Goal: Information Seeking & Learning: Find specific fact

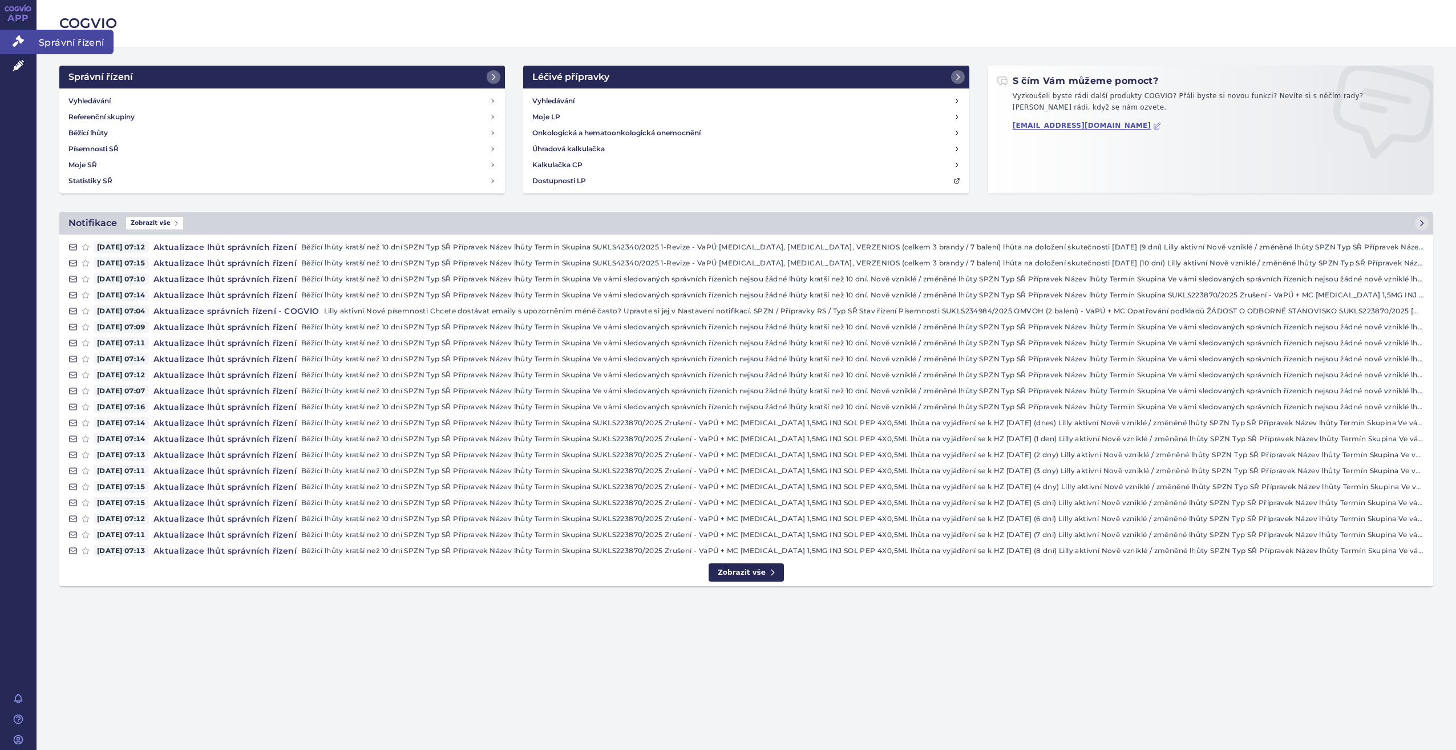
click at [22, 41] on icon at bounding box center [18, 40] width 11 height 11
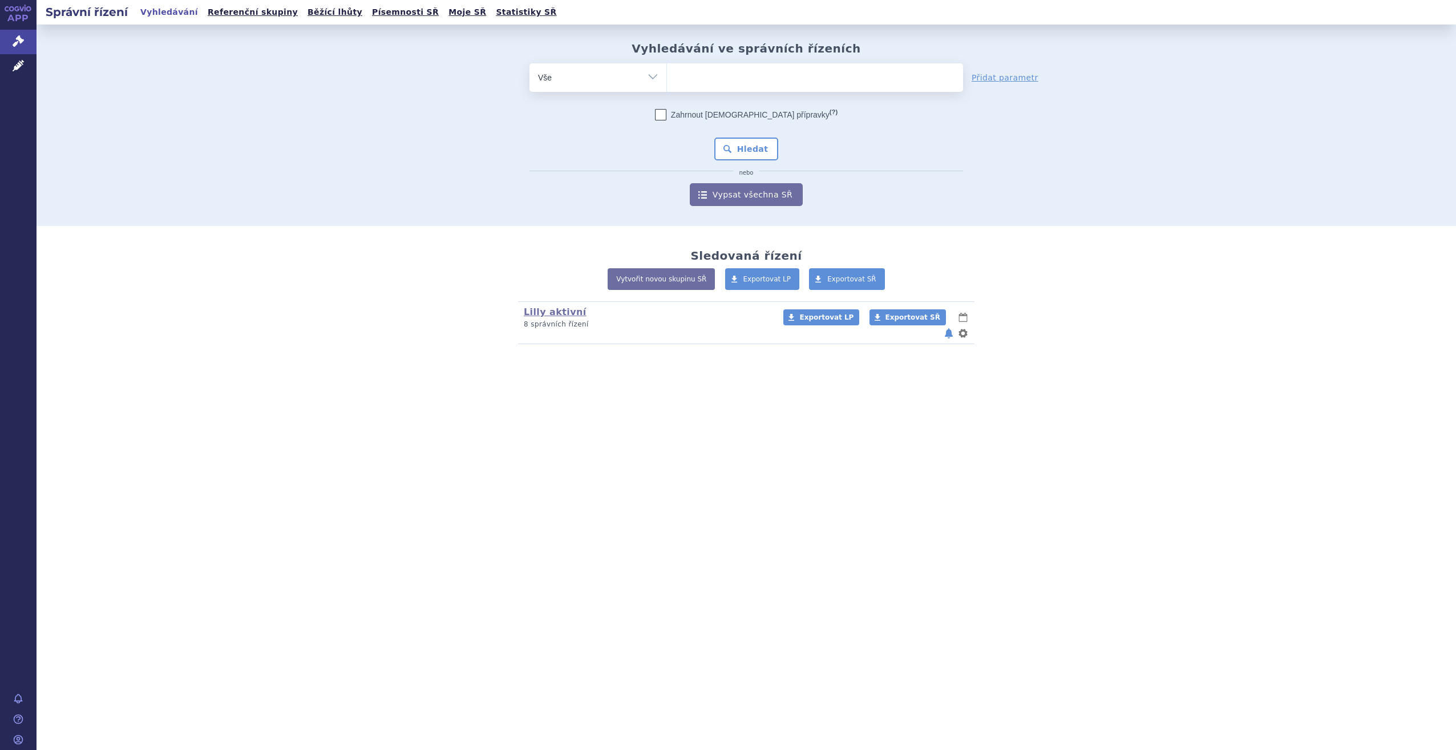
click at [754, 71] on ul at bounding box center [815, 75] width 296 height 24
click at [667, 71] on select at bounding box center [666, 77] width 1 height 29
type input "tre"
type input "trem"
type input "tremf"
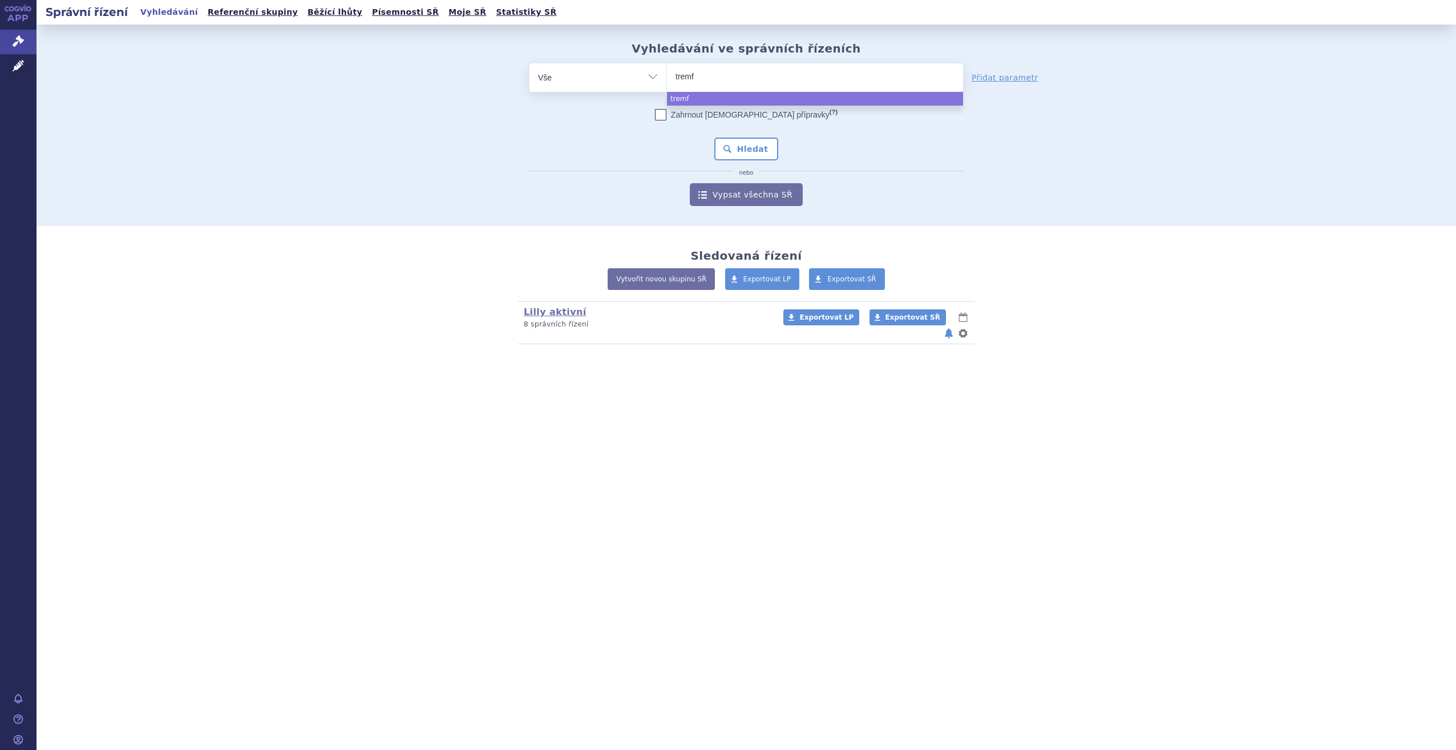
type input "tremfz"
type input "tremfza"
select select "tremfza"
click at [713, 78] on span "×" at bounding box center [716, 75] width 7 height 7
click at [667, 78] on select "tremfza" at bounding box center [666, 77] width 1 height 29
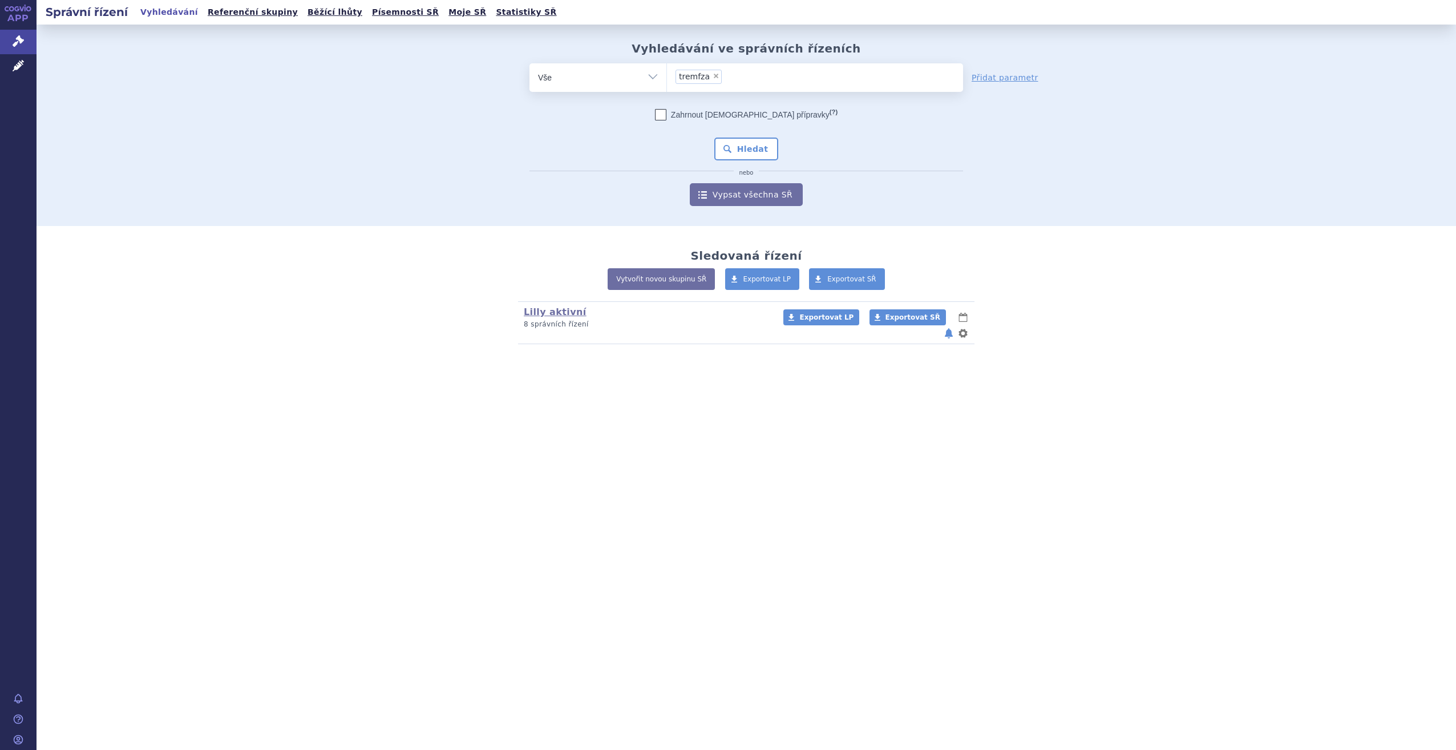
select select
type input "t"
type input "tre"
type input "trem"
type input "tremf"
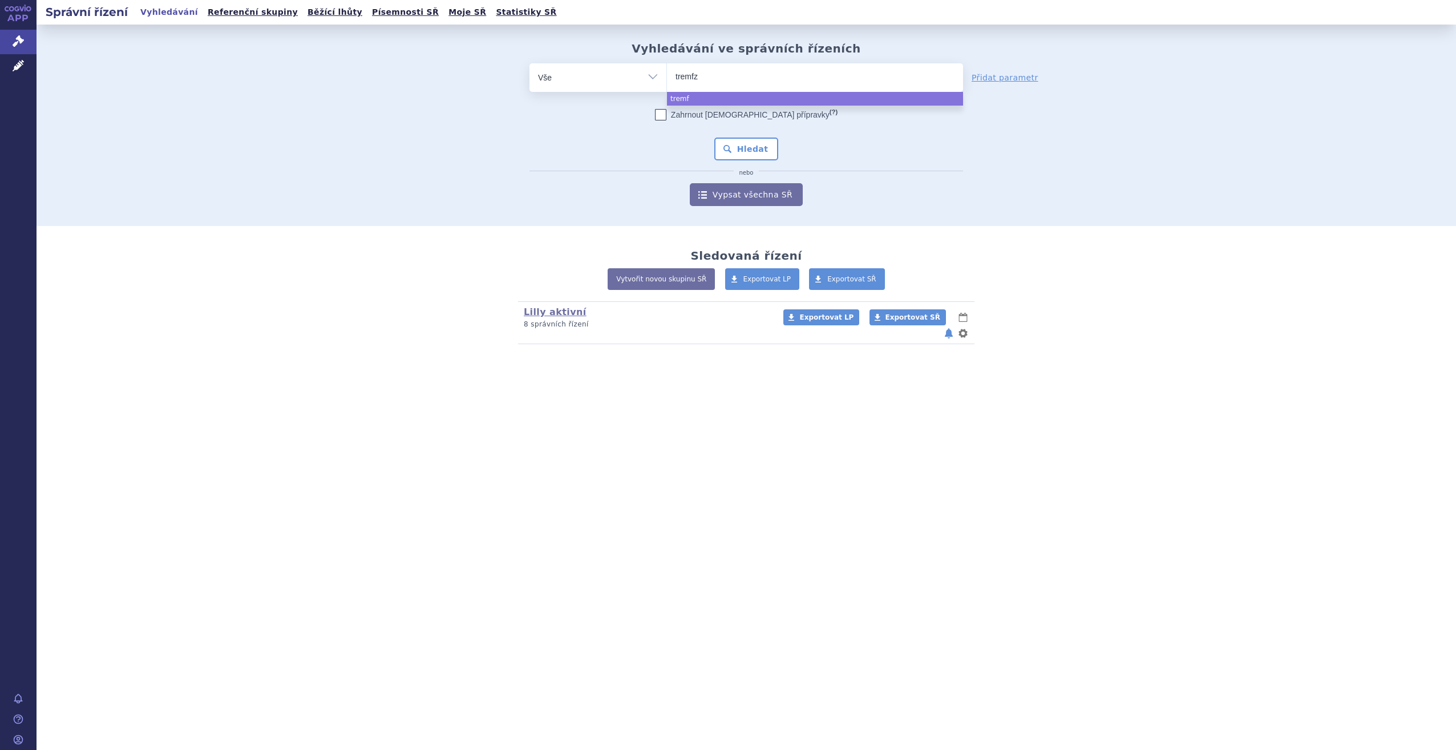
type input "tremfza"
type input "tremfz"
type input "trem"
type input "tre"
type input "trem"
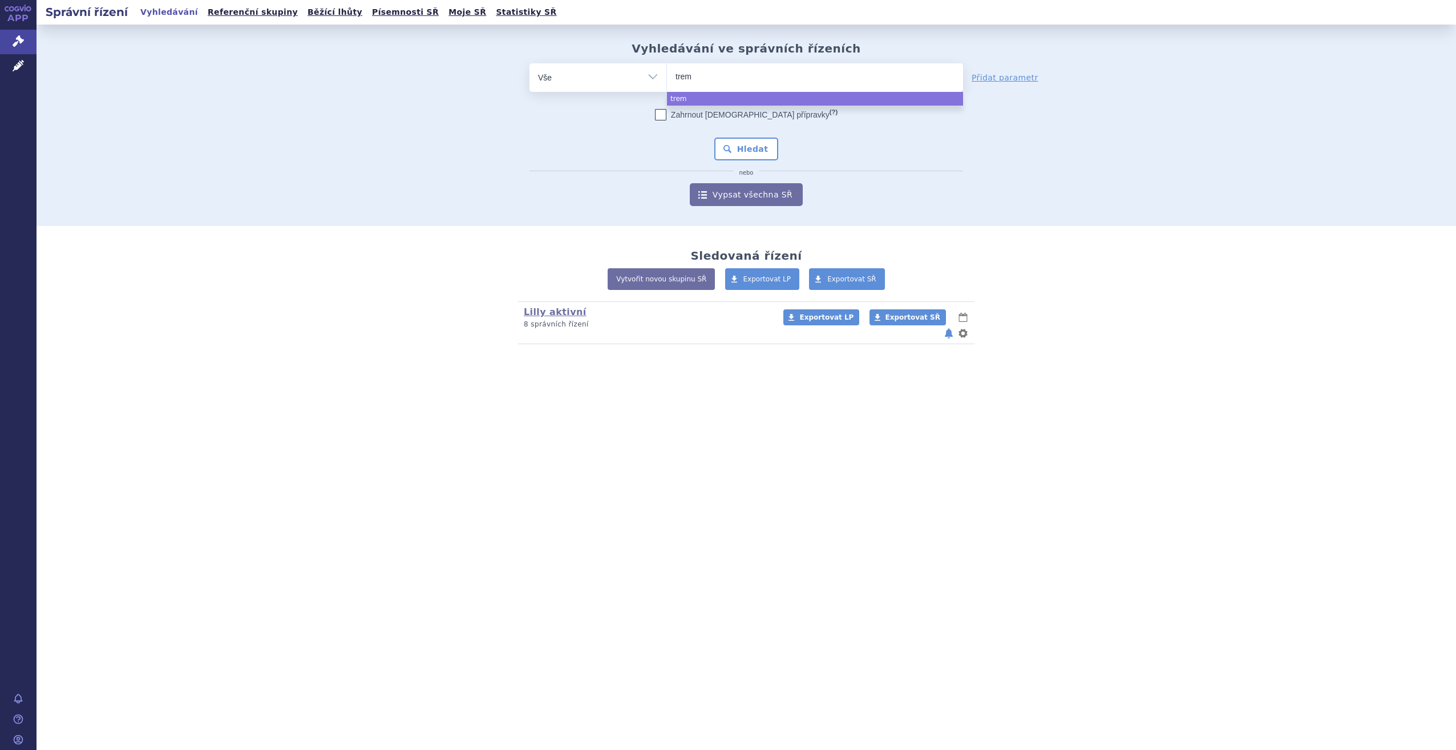
type input "tremf"
type input "tremfya"
select select "tremfya"
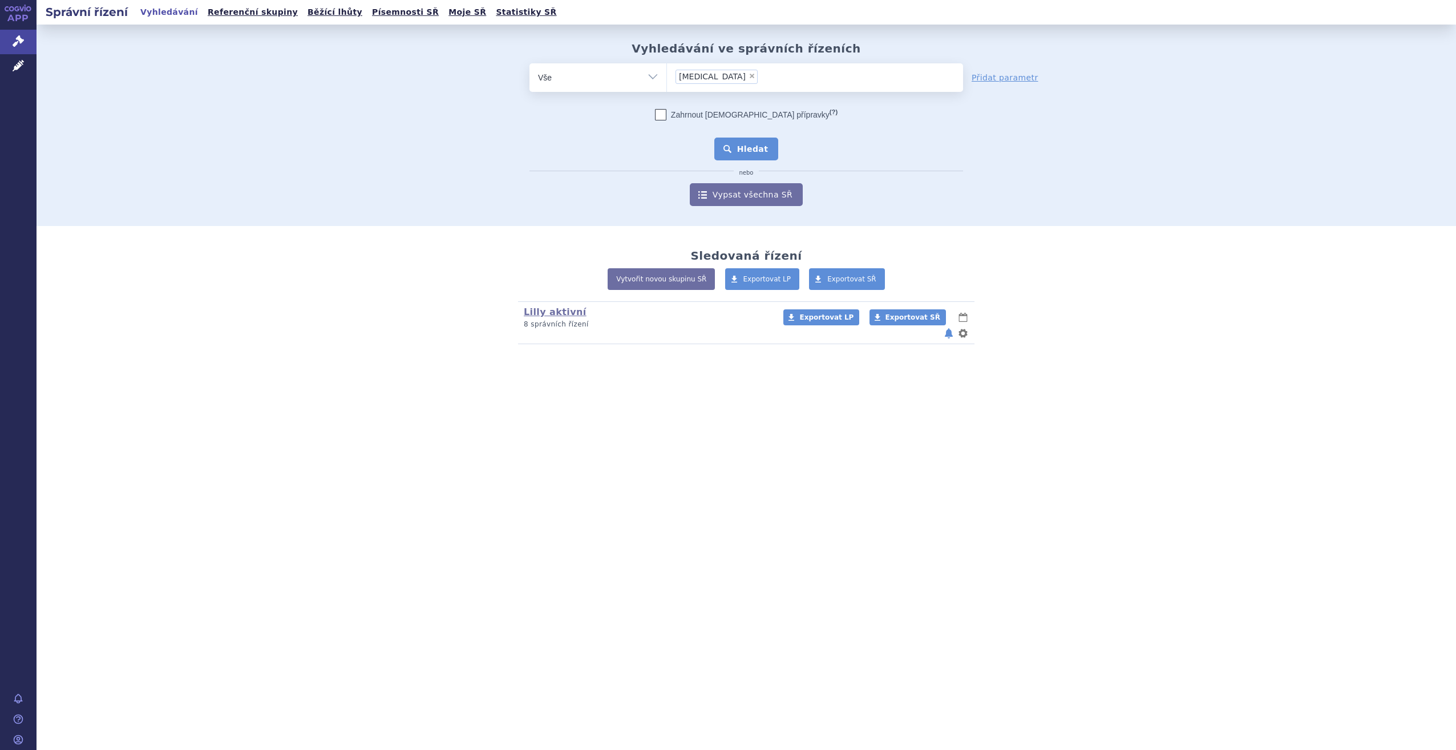
click at [765, 147] on button "Hledat" at bounding box center [746, 149] width 64 height 23
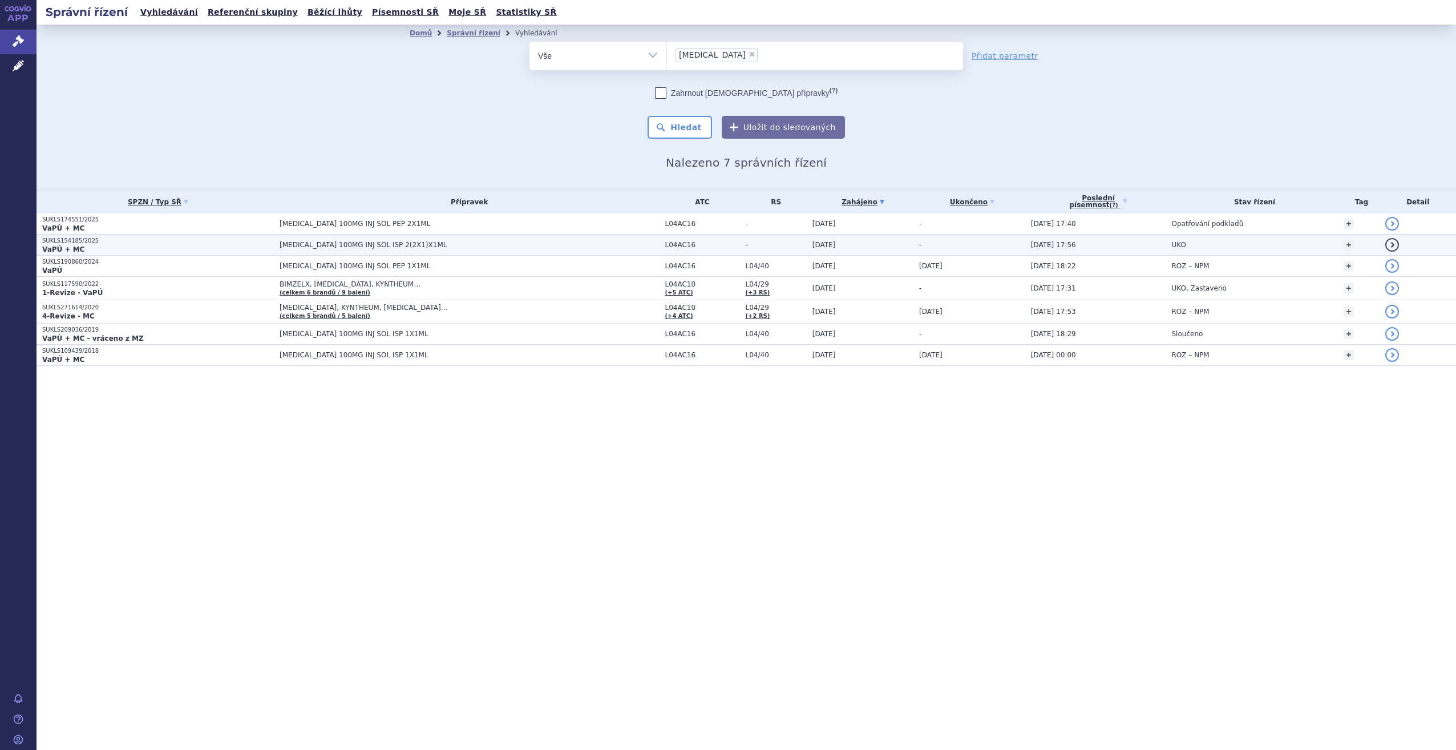
click at [289, 246] on span "[MEDICAL_DATA] 100MG INJ SOL ISP 2(2X1)X1ML" at bounding box center [422, 245] width 285 height 8
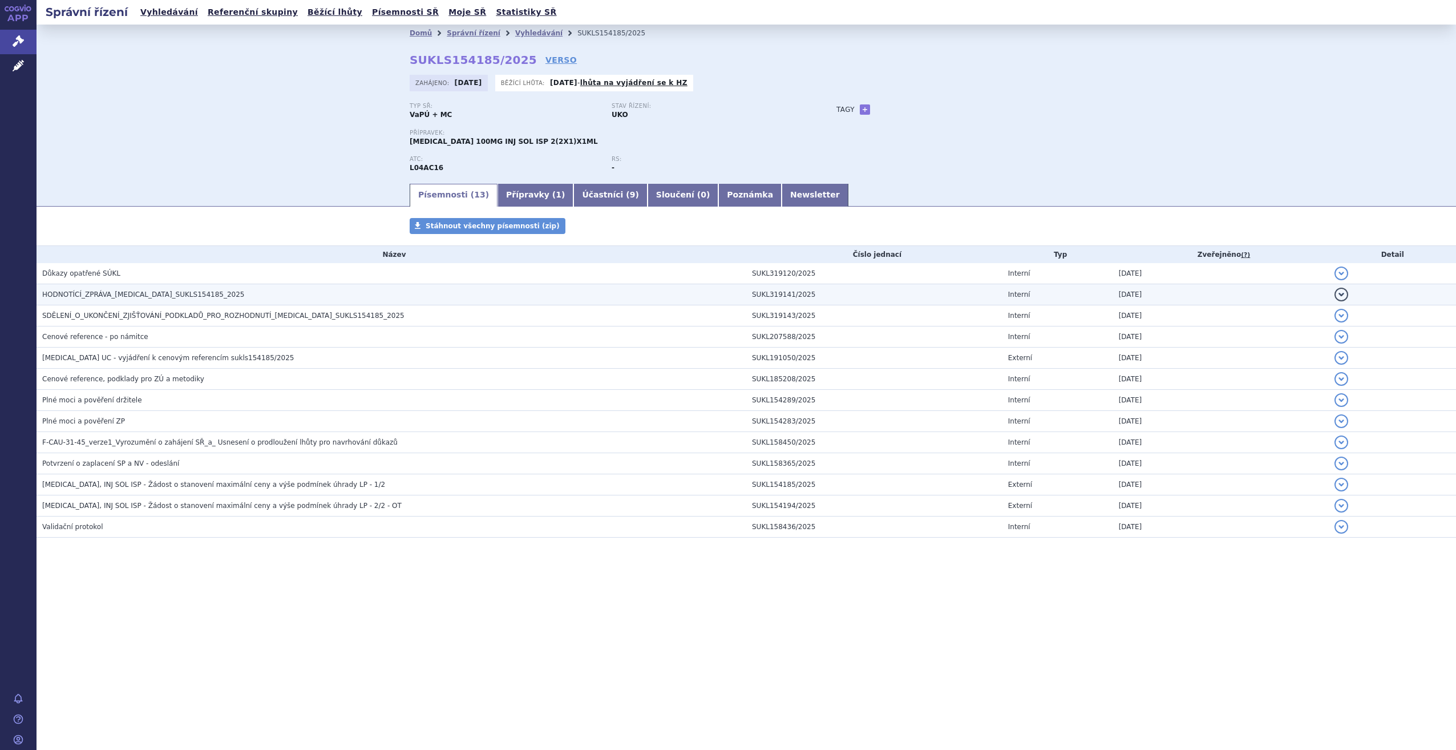
click at [127, 296] on span "HODNOTÍCÍ_ZPRÁVA_TREMFYA_SUKLS154185_2025" at bounding box center [143, 294] width 203 height 8
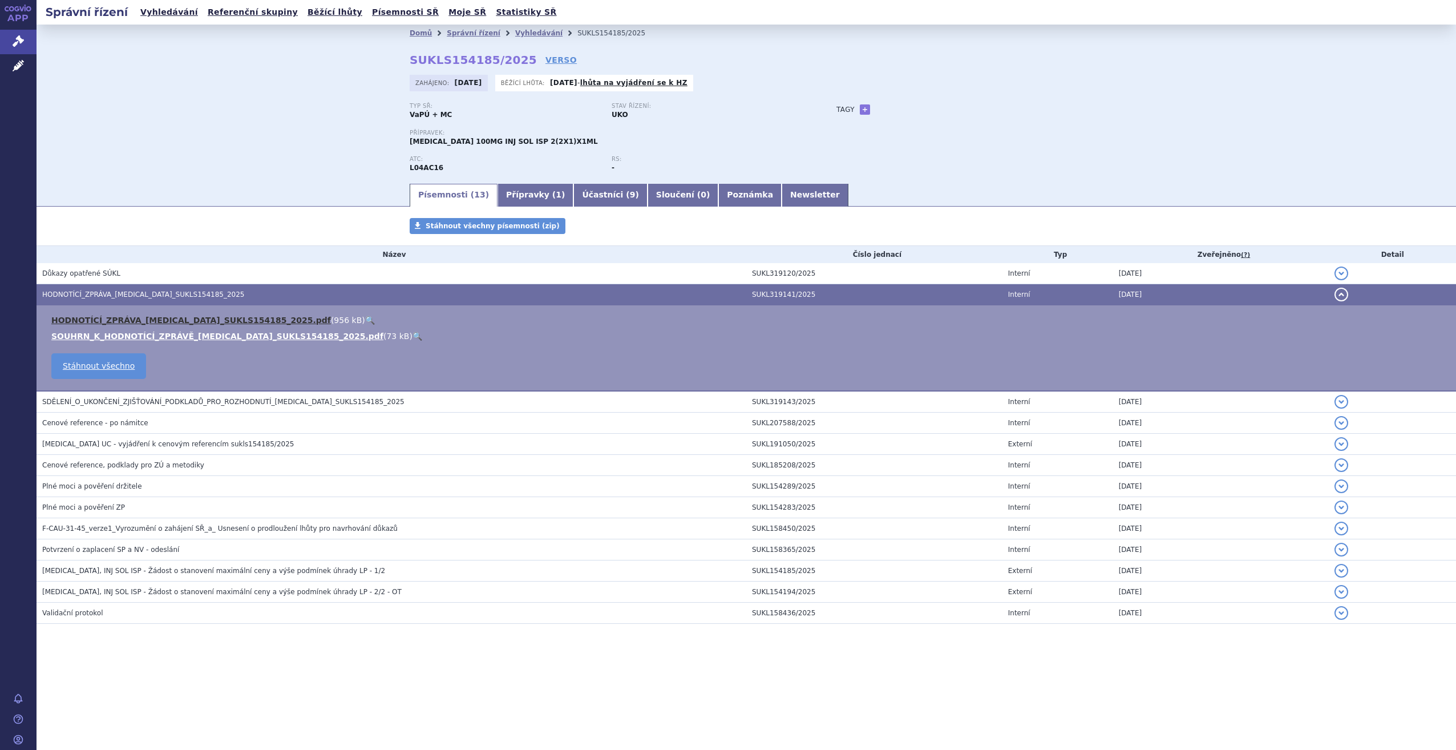
click at [172, 318] on link "HODNOTÍCÍ_ZPRÁVA_TREMFYA_SUKLS154185_2025.pdf" at bounding box center [191, 320] width 280 height 9
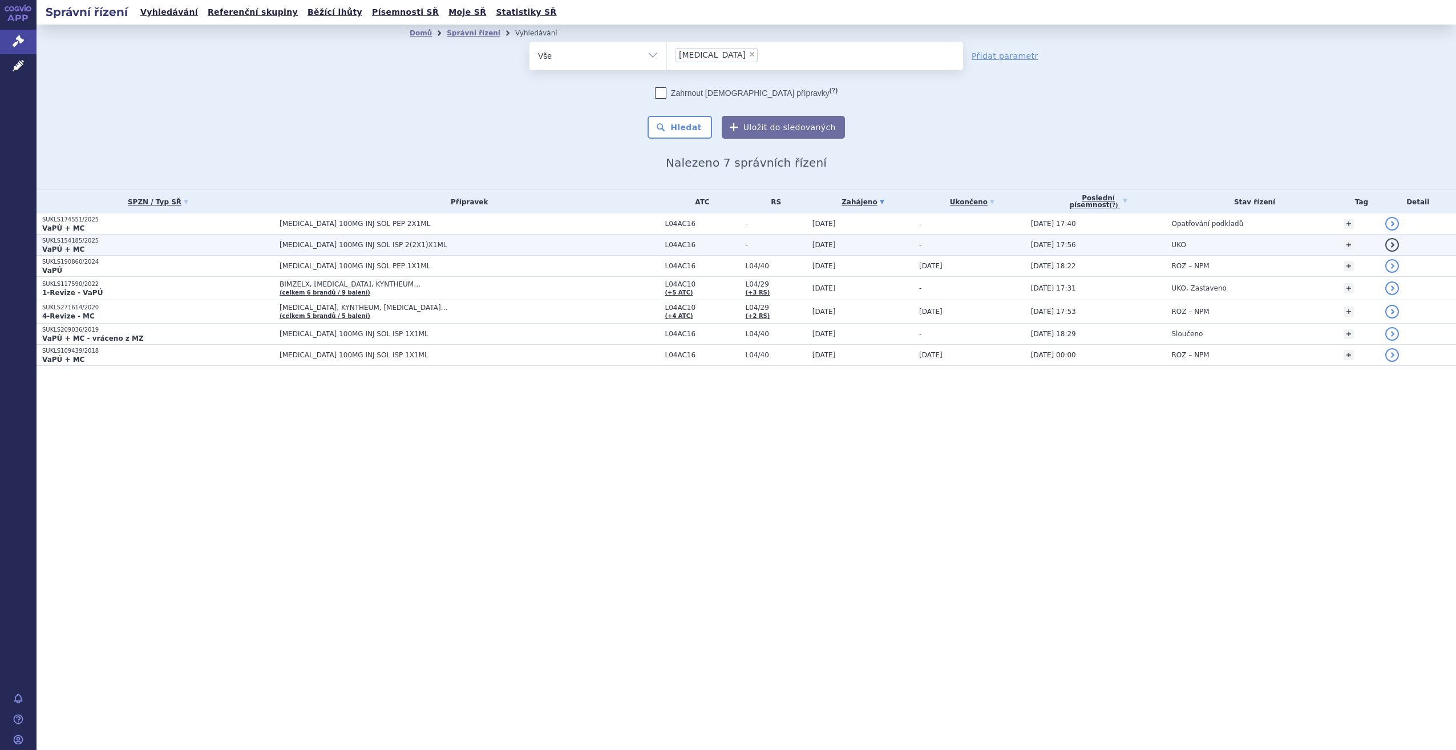
click at [300, 244] on span "TREMFYA 100MG INJ SOL ISP 2(2X1)X1ML" at bounding box center [422, 245] width 285 height 8
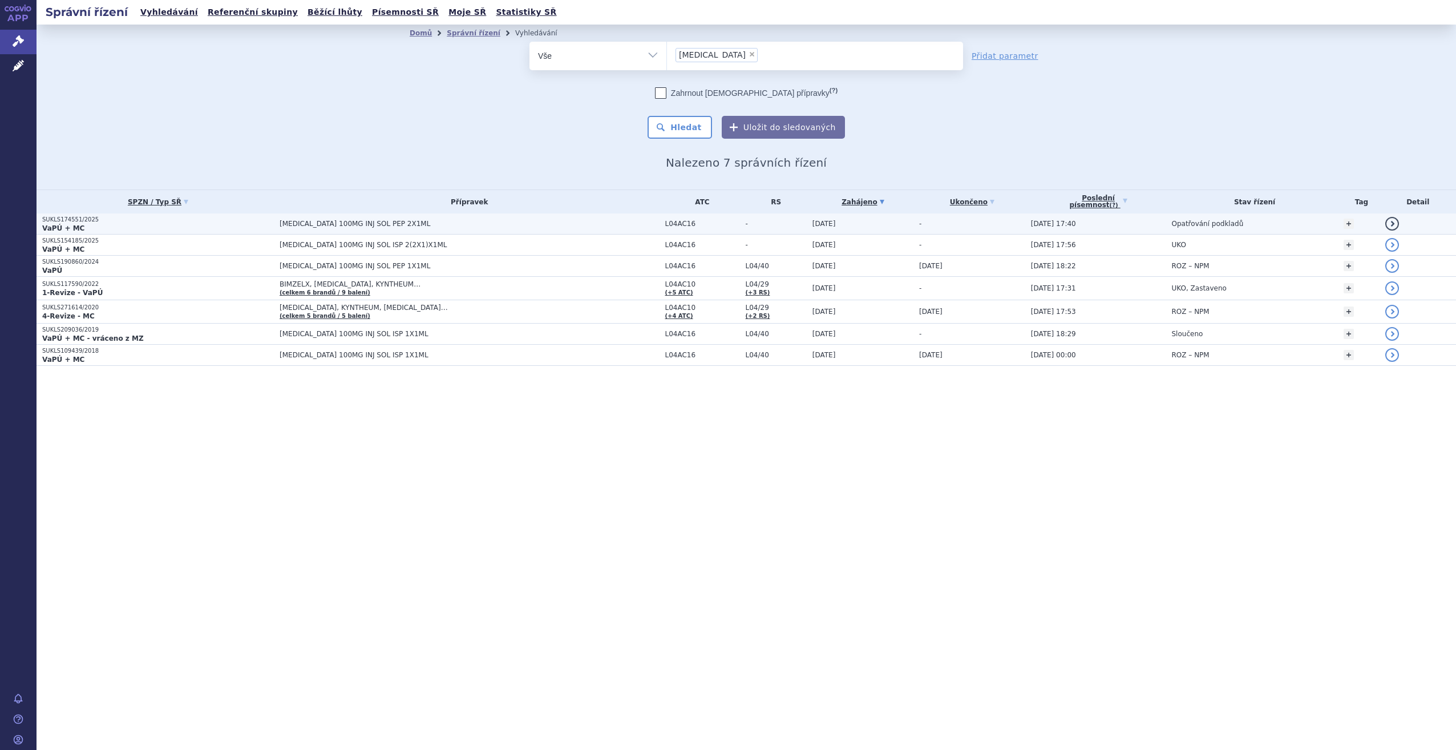
click at [329, 221] on span "[MEDICAL_DATA] 100MG INJ SOL PEP 2X1ML" at bounding box center [422, 224] width 285 height 8
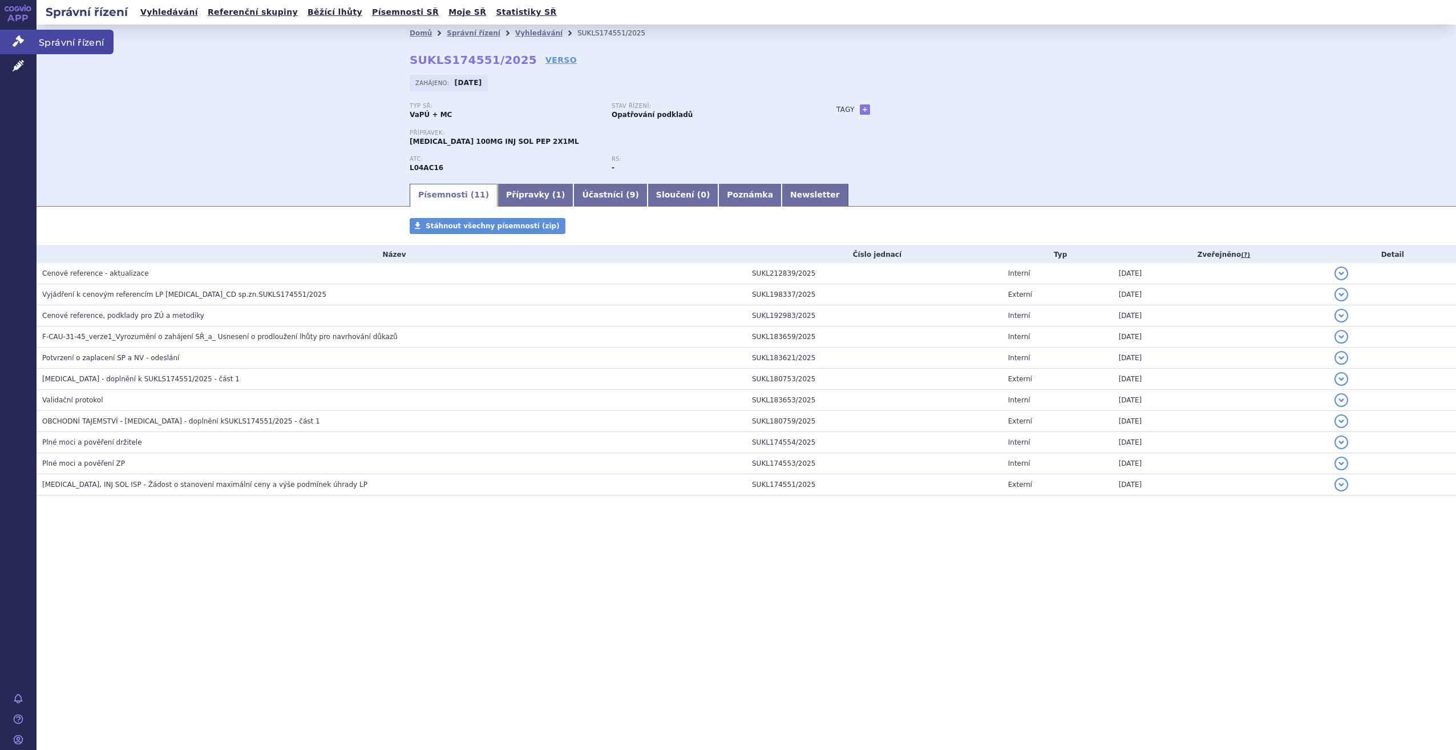
click at [18, 39] on icon at bounding box center [18, 40] width 11 height 11
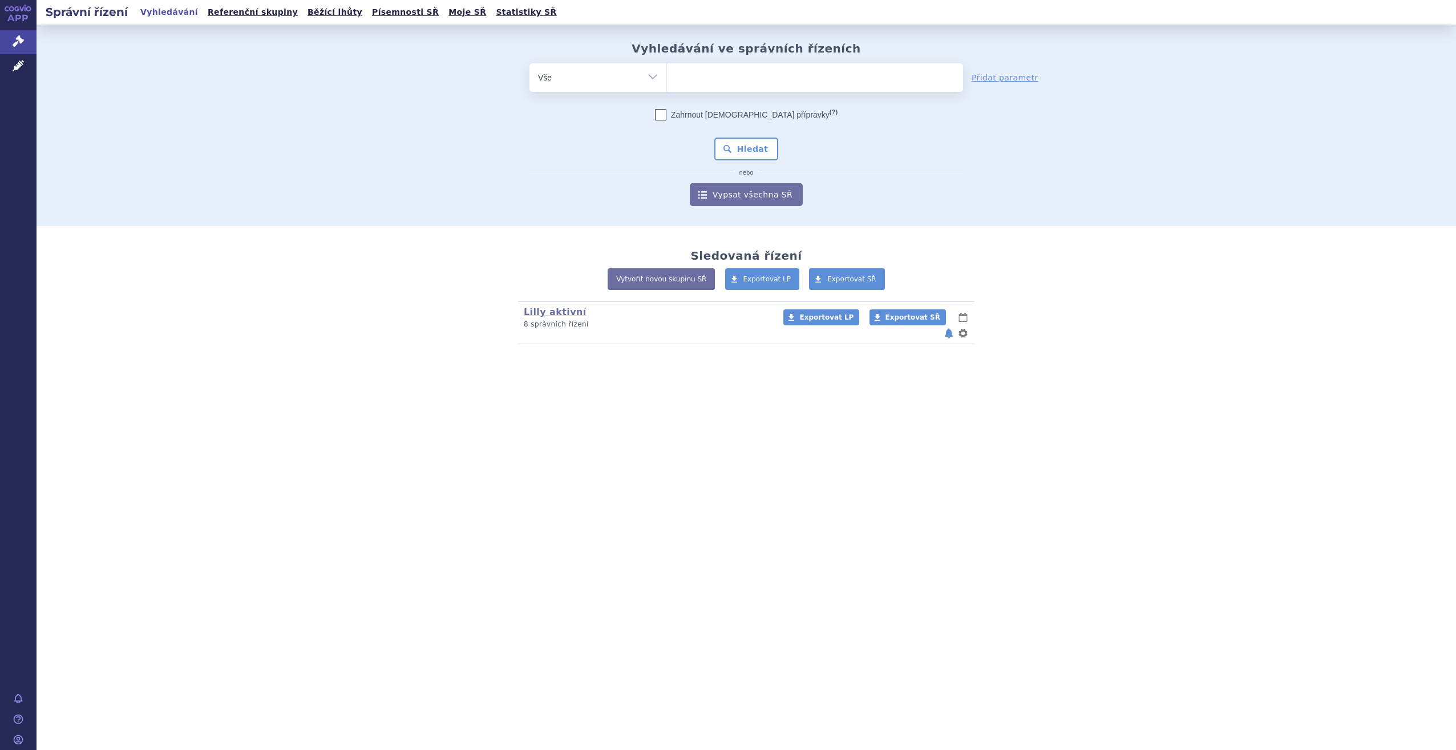
click at [688, 85] on ul at bounding box center [815, 75] width 296 height 24
click at [667, 85] on select at bounding box center [666, 77] width 1 height 29
type input "om"
type input "omvo"
type input "omvoh"
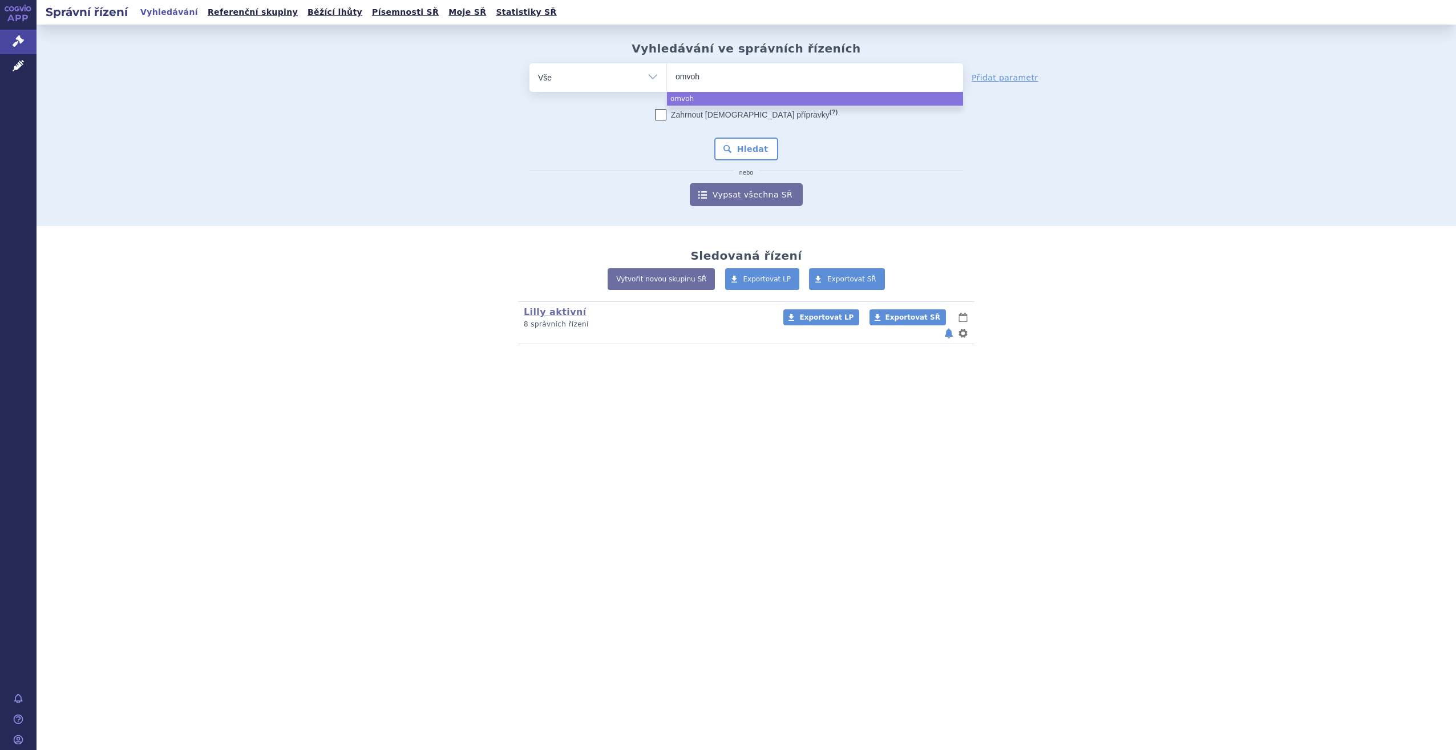
select select "omvoh"
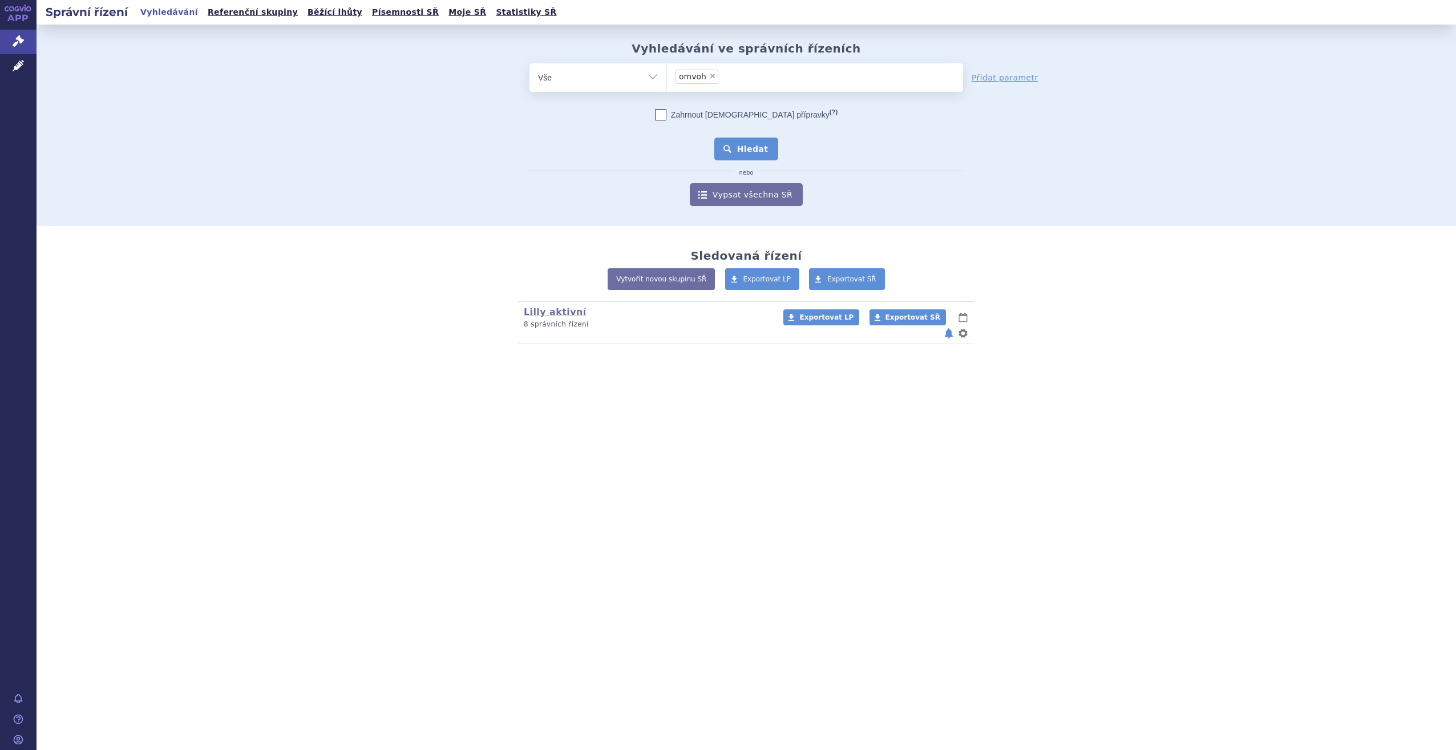
click at [721, 140] on button "Hledat" at bounding box center [746, 149] width 64 height 23
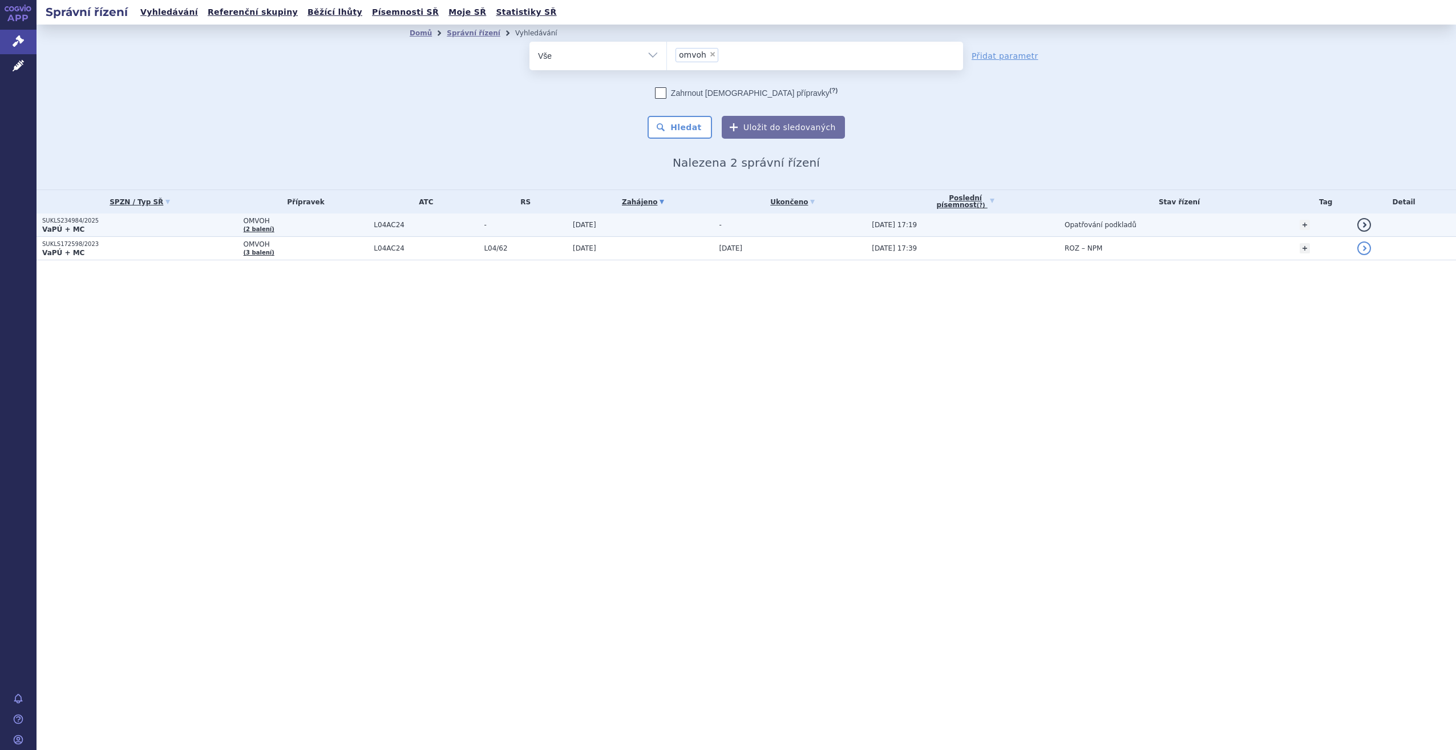
click at [66, 228] on strong "VaPÚ + MC" at bounding box center [63, 229] width 42 height 8
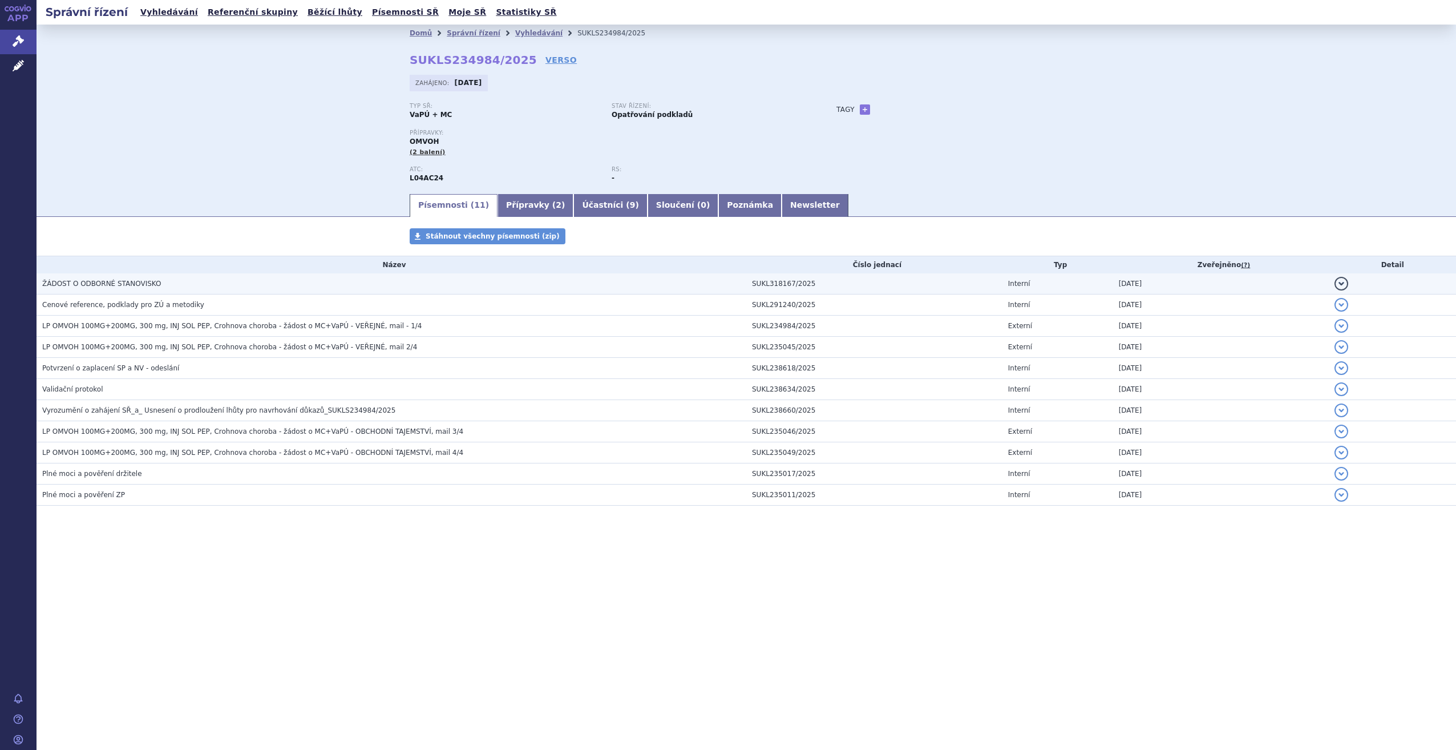
click at [132, 285] on span "ŽÁDOST O ODBORNÉ STANOVISKO" at bounding box center [101, 284] width 119 height 8
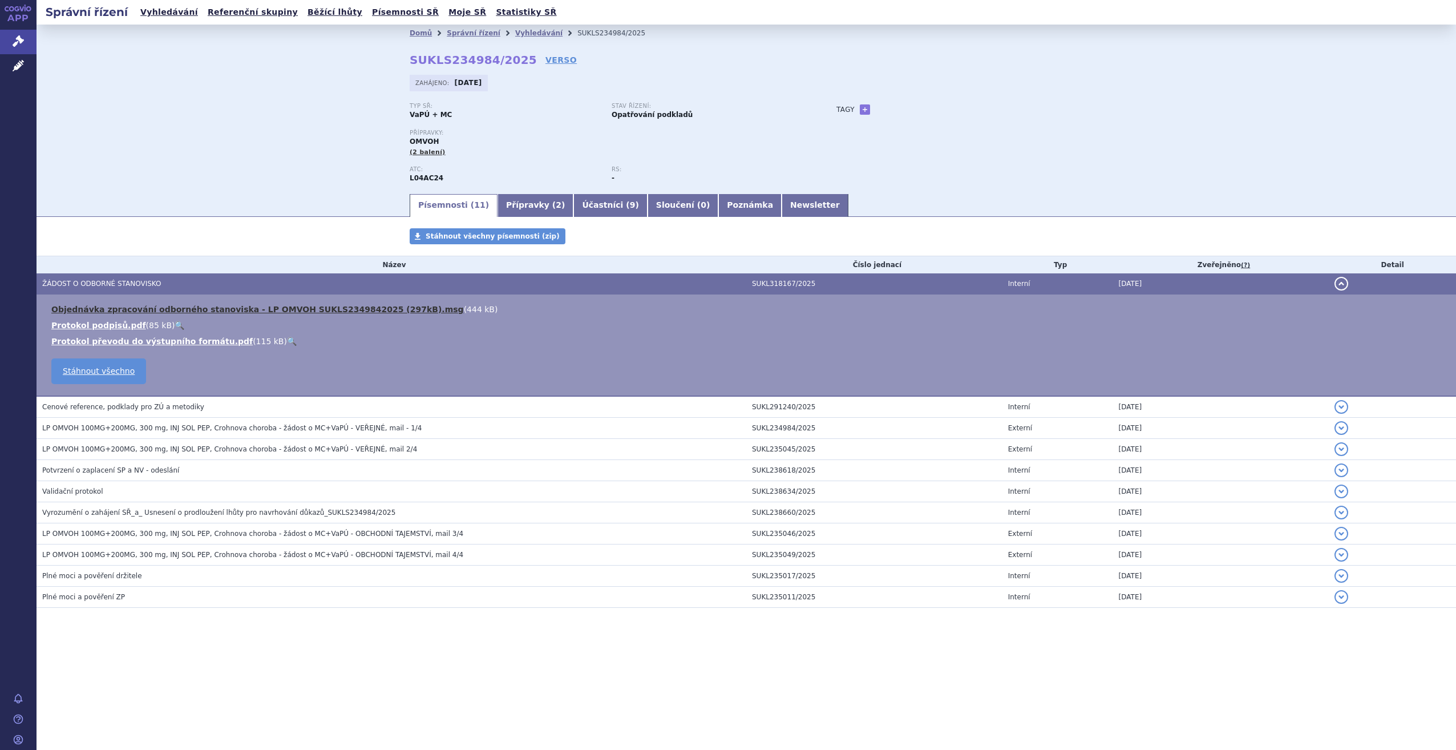
click at [153, 312] on link "Objednávka zpracování odborného stanoviska - LP OMVOH SUKLS2349842025 (297kB).m…" at bounding box center [257, 309] width 413 height 9
